Goal: Task Accomplishment & Management: Complete application form

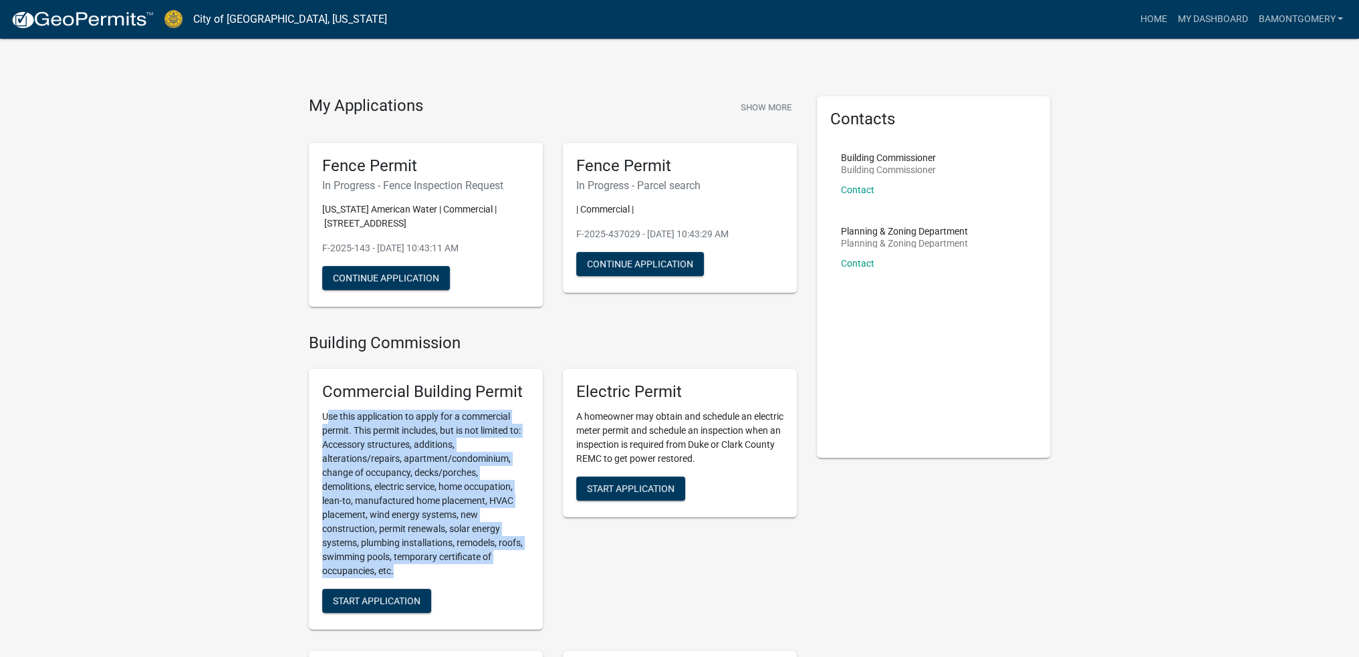
drag, startPoint x: 332, startPoint y: 411, endPoint x: 500, endPoint y: 569, distance: 230.4
click at [500, 569] on p "Use this application to apply for a commercial permit. This permit includes, bu…" at bounding box center [425, 494] width 207 height 169
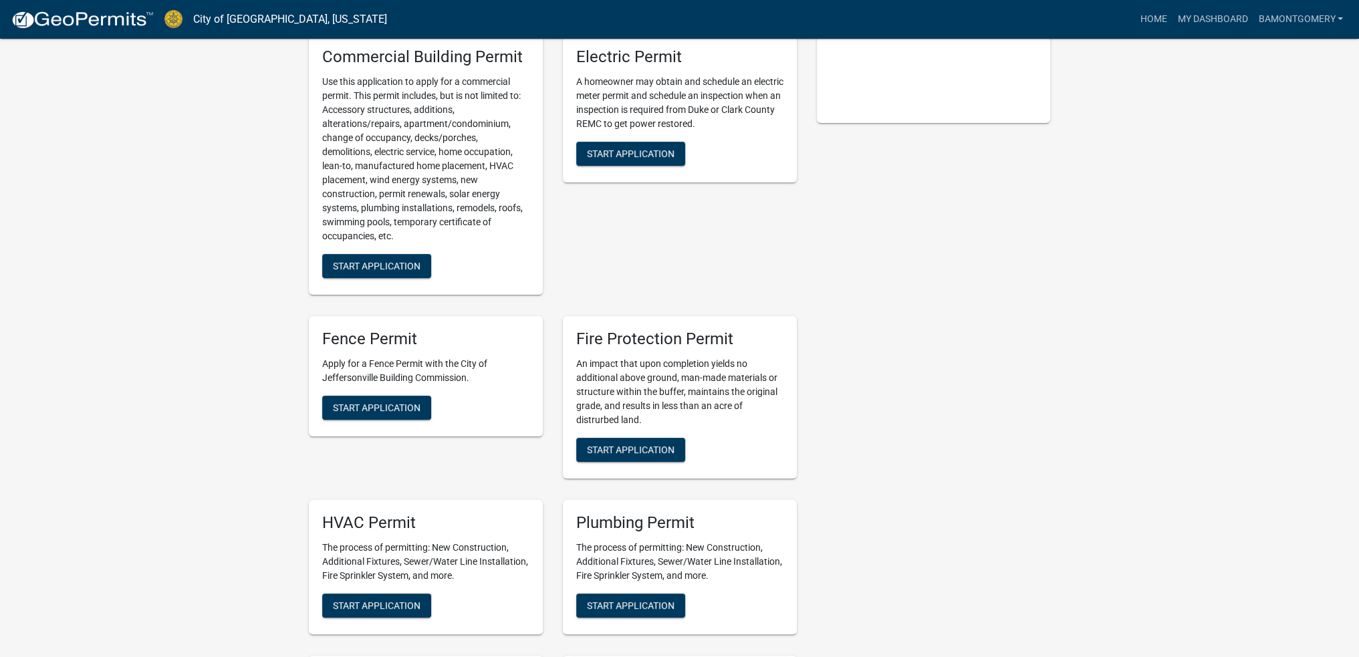
scroll to position [160, 0]
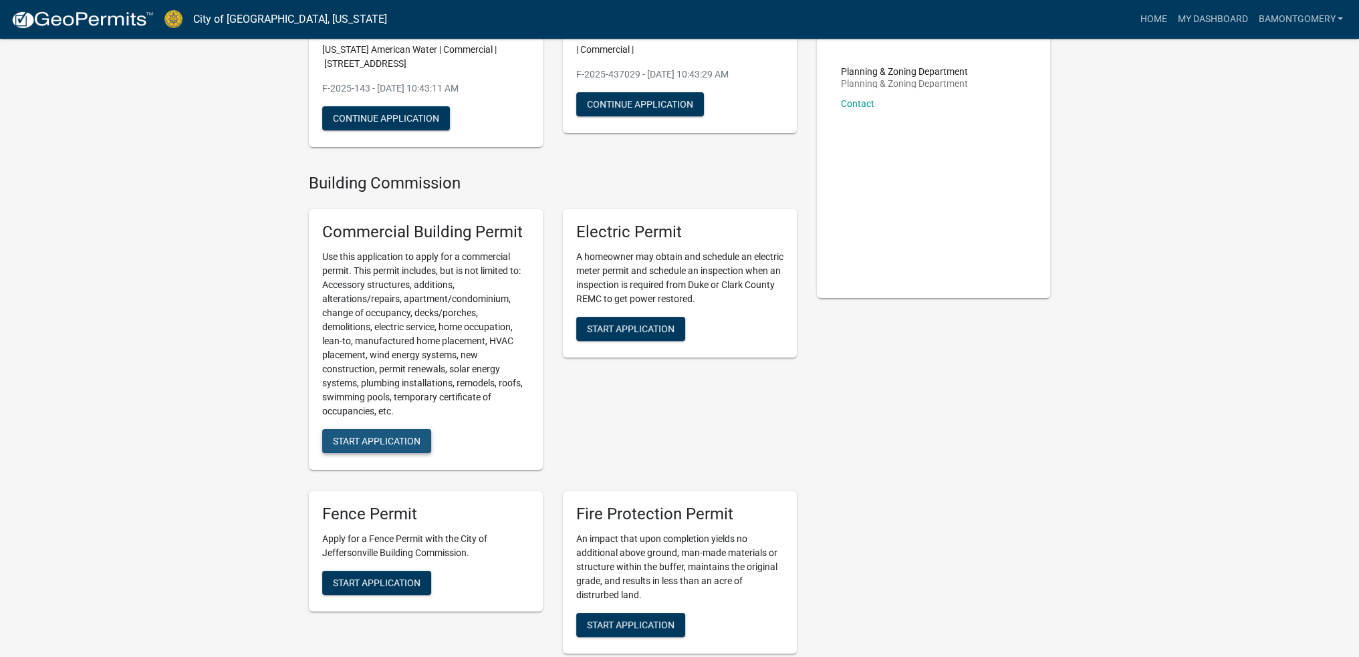
click at [402, 443] on span "Start Application" at bounding box center [377, 441] width 88 height 11
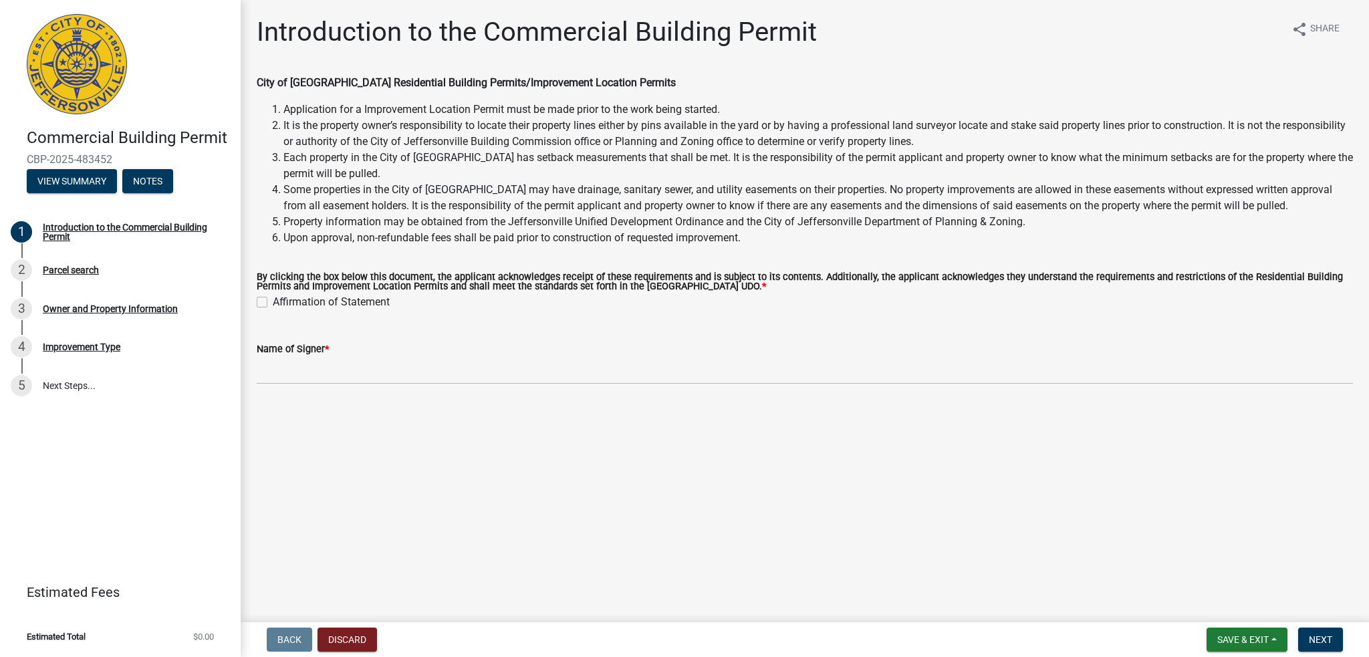
click at [273, 302] on label "Affirmation of Statement" at bounding box center [331, 302] width 117 height 16
click at [273, 302] on input "Affirmation of Statement" at bounding box center [277, 298] width 9 height 9
checkbox input "true"
drag, startPoint x: 769, startPoint y: 419, endPoint x: 1195, endPoint y: 516, distance: 436.8
click at [1174, 508] on main "Introduction to the Commercial Building Permit share Share City of [GEOGRAPHIC_…" at bounding box center [805, 308] width 1129 height 617
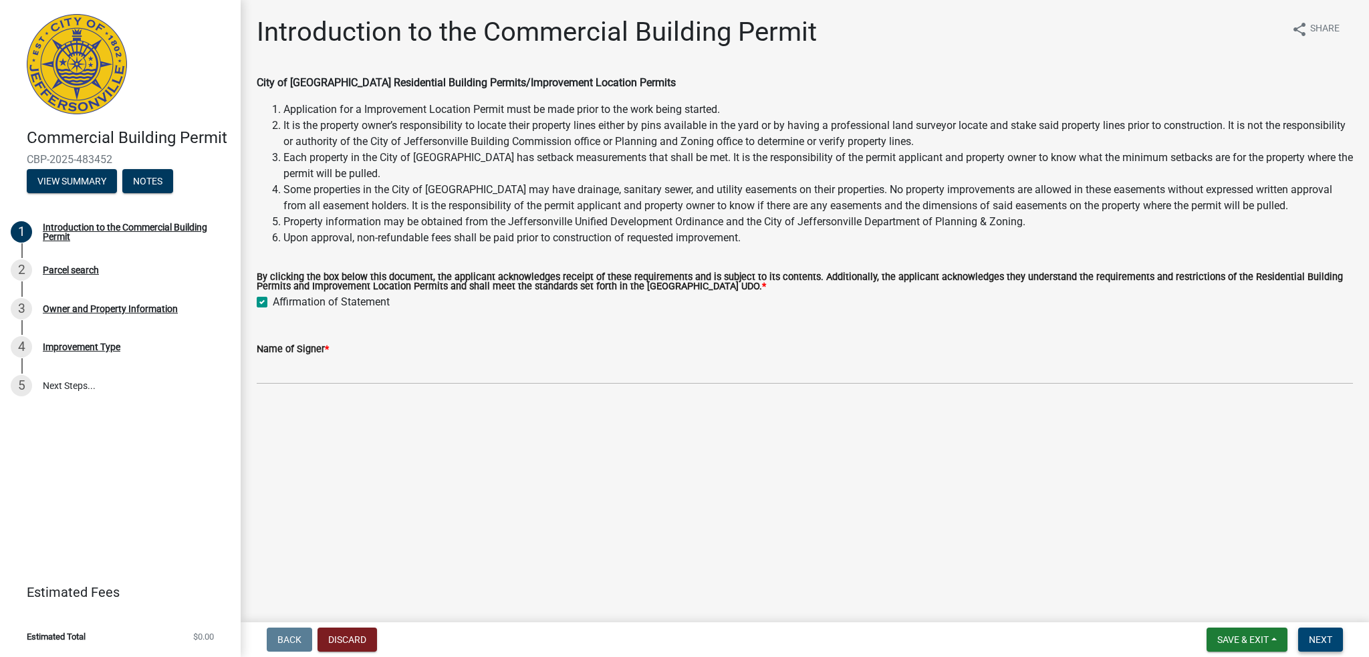
click at [1327, 638] on span "Next" at bounding box center [1320, 640] width 23 height 11
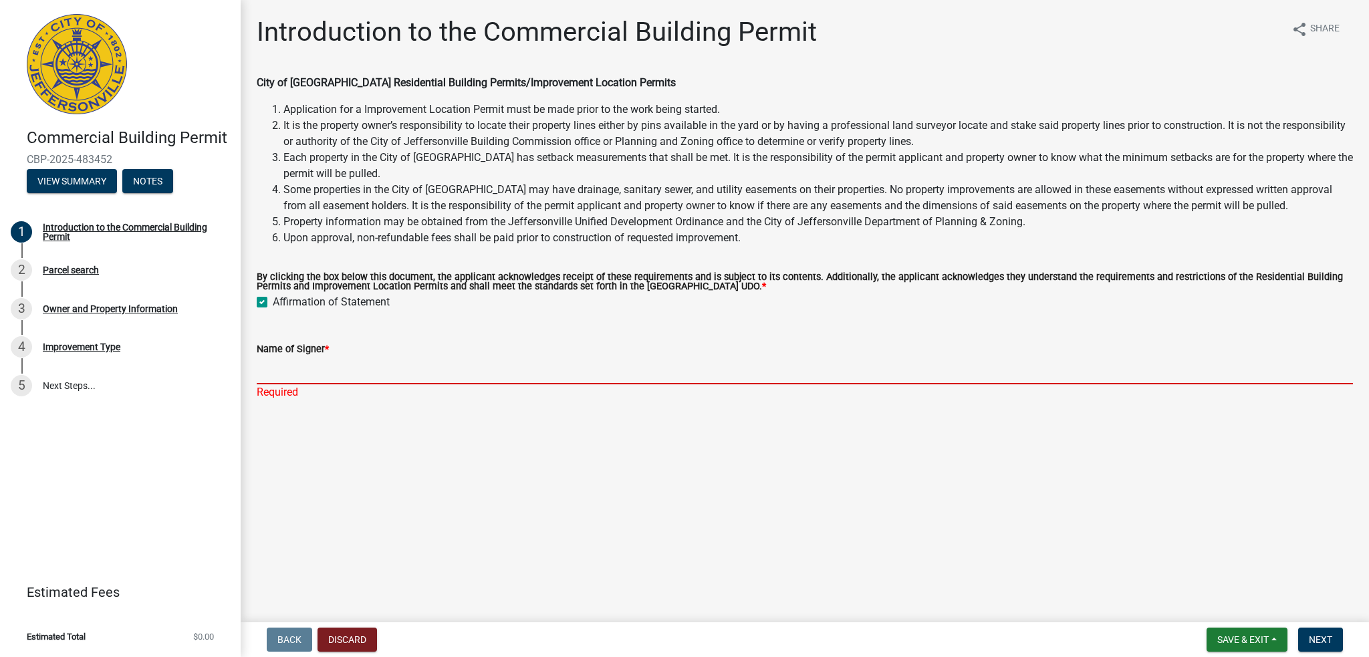
click at [562, 378] on input "Name of Signer *" at bounding box center [805, 370] width 1097 height 27
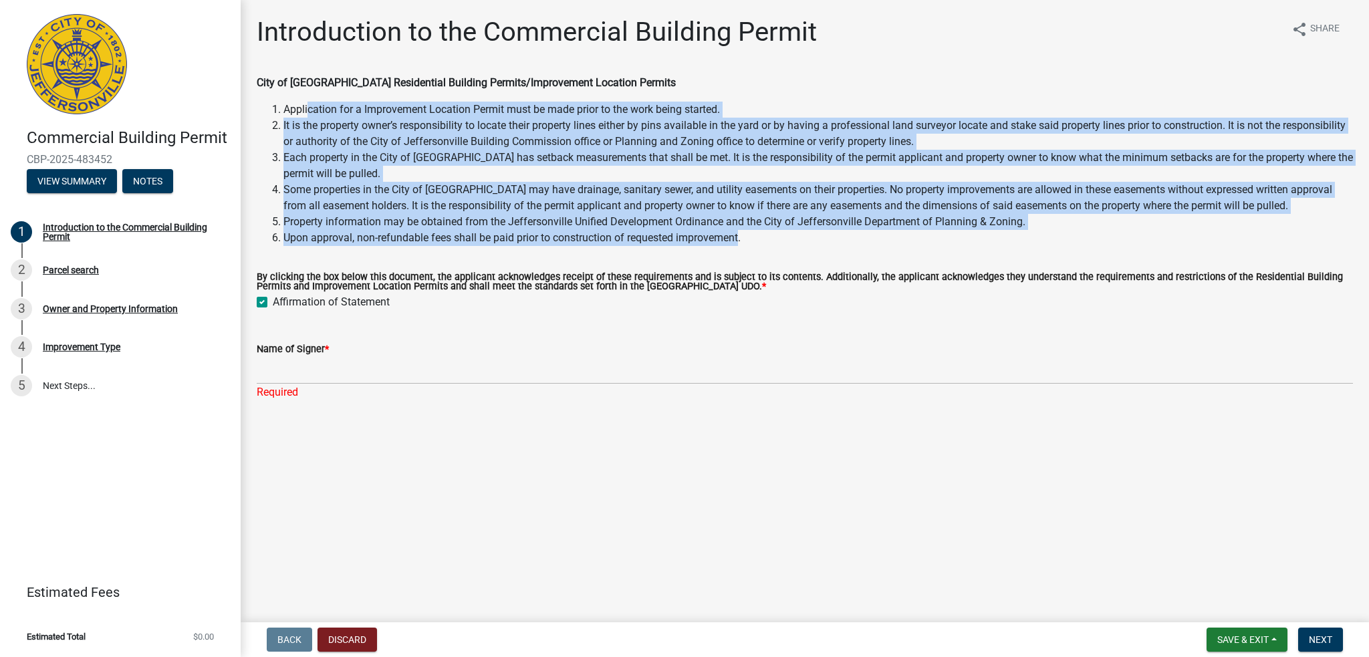
drag, startPoint x: 310, startPoint y: 99, endPoint x: 743, endPoint y: 241, distance: 455.3
click at [743, 241] on div "City of [GEOGRAPHIC_DATA] Residential Building Permits/Improvement Location Per…" at bounding box center [805, 160] width 1097 height 171
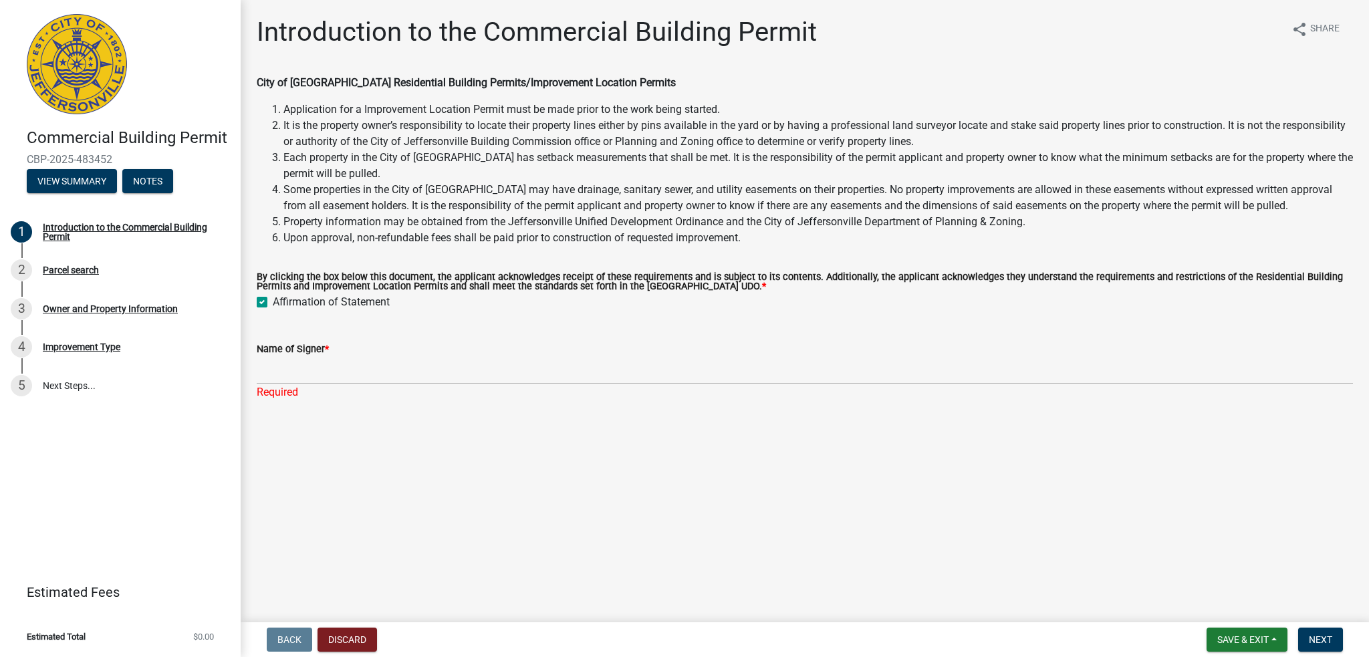
click at [730, 280] on label "By clicking the box below this document, the applicant acknowledges receipt of …" at bounding box center [805, 282] width 1097 height 19
